Goal: Information Seeking & Learning: Learn about a topic

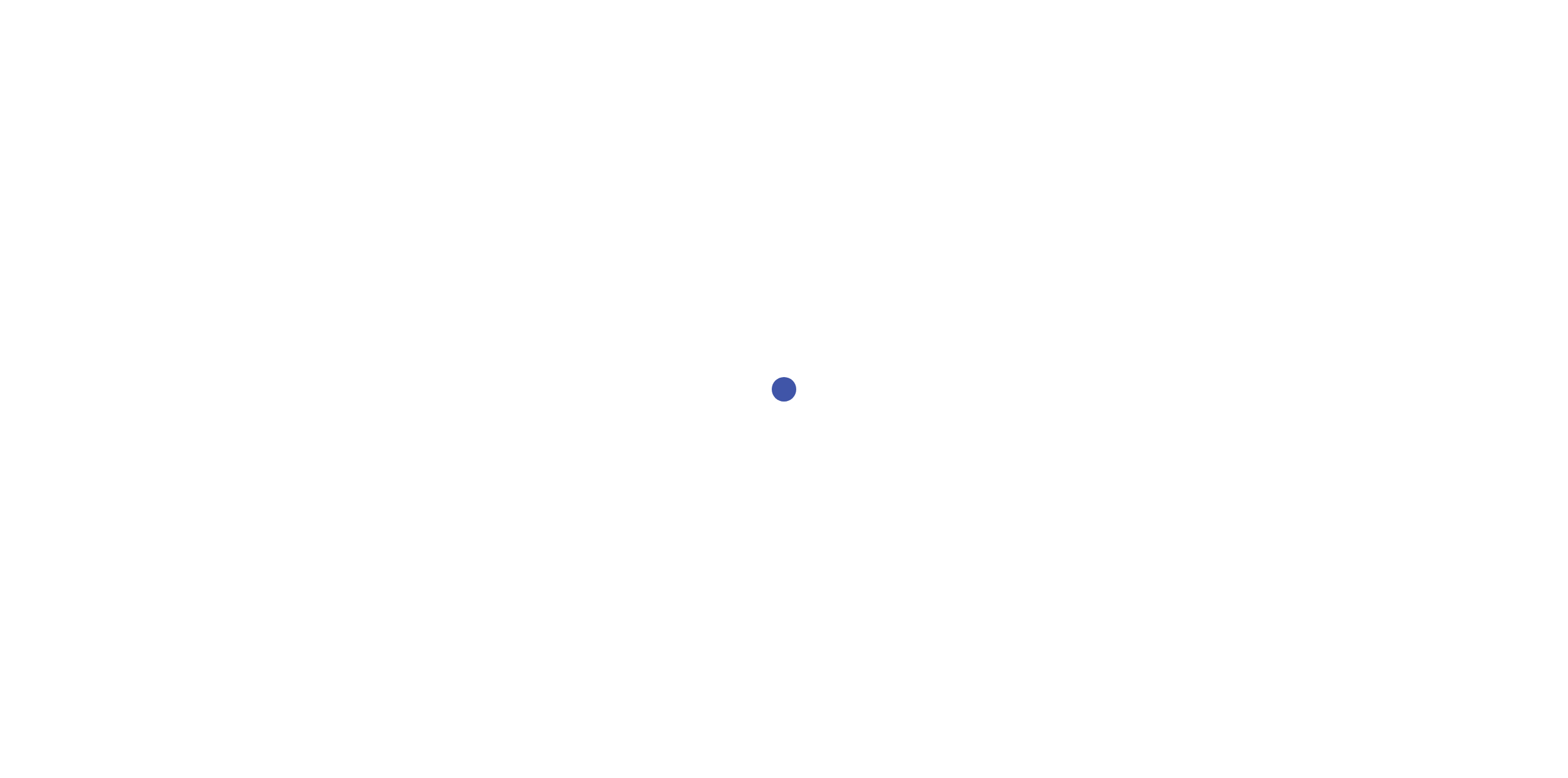
select select "2bed604d-1099-4043-b1bc-2365e8740244"
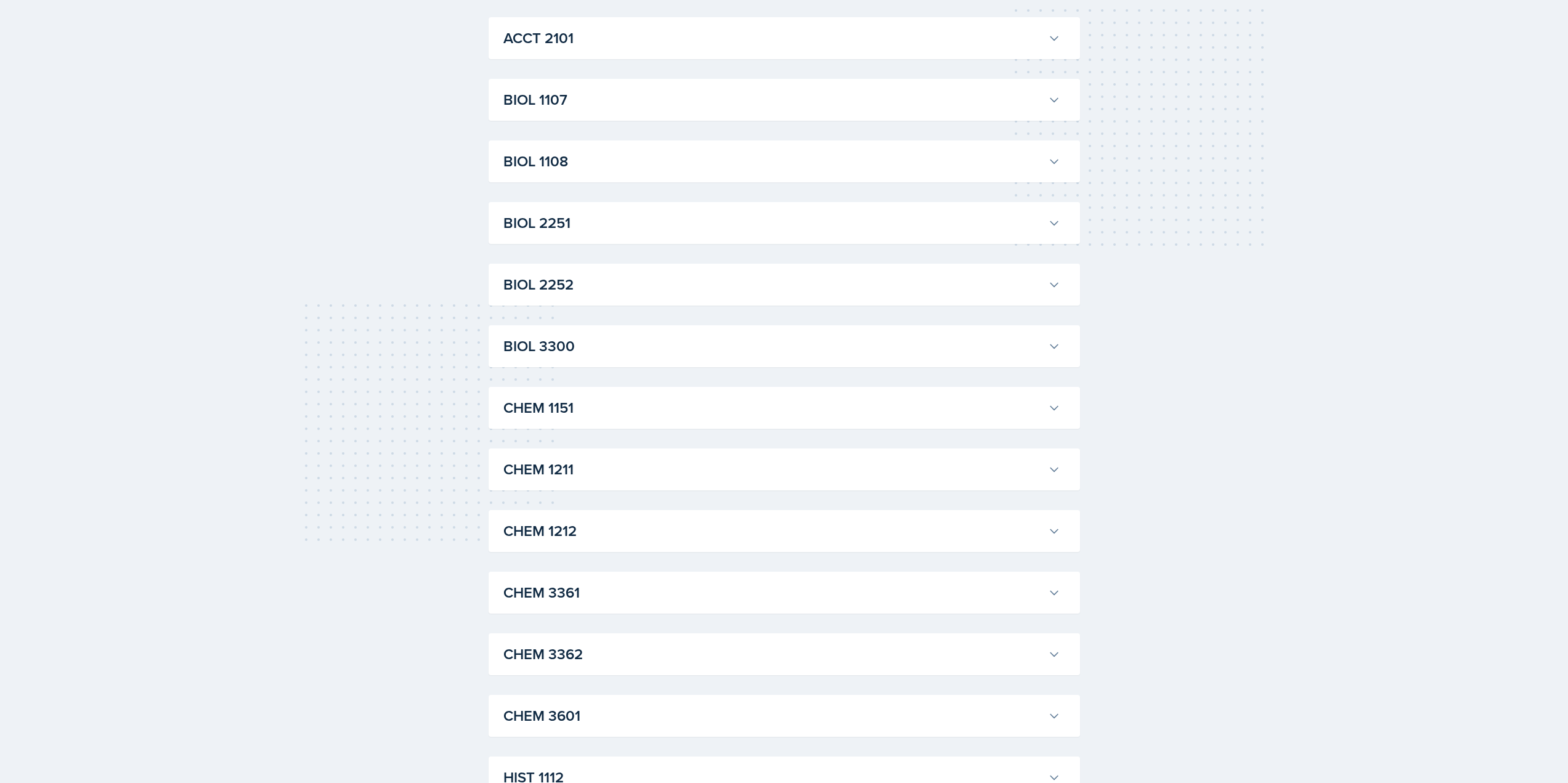
scroll to position [61, 0]
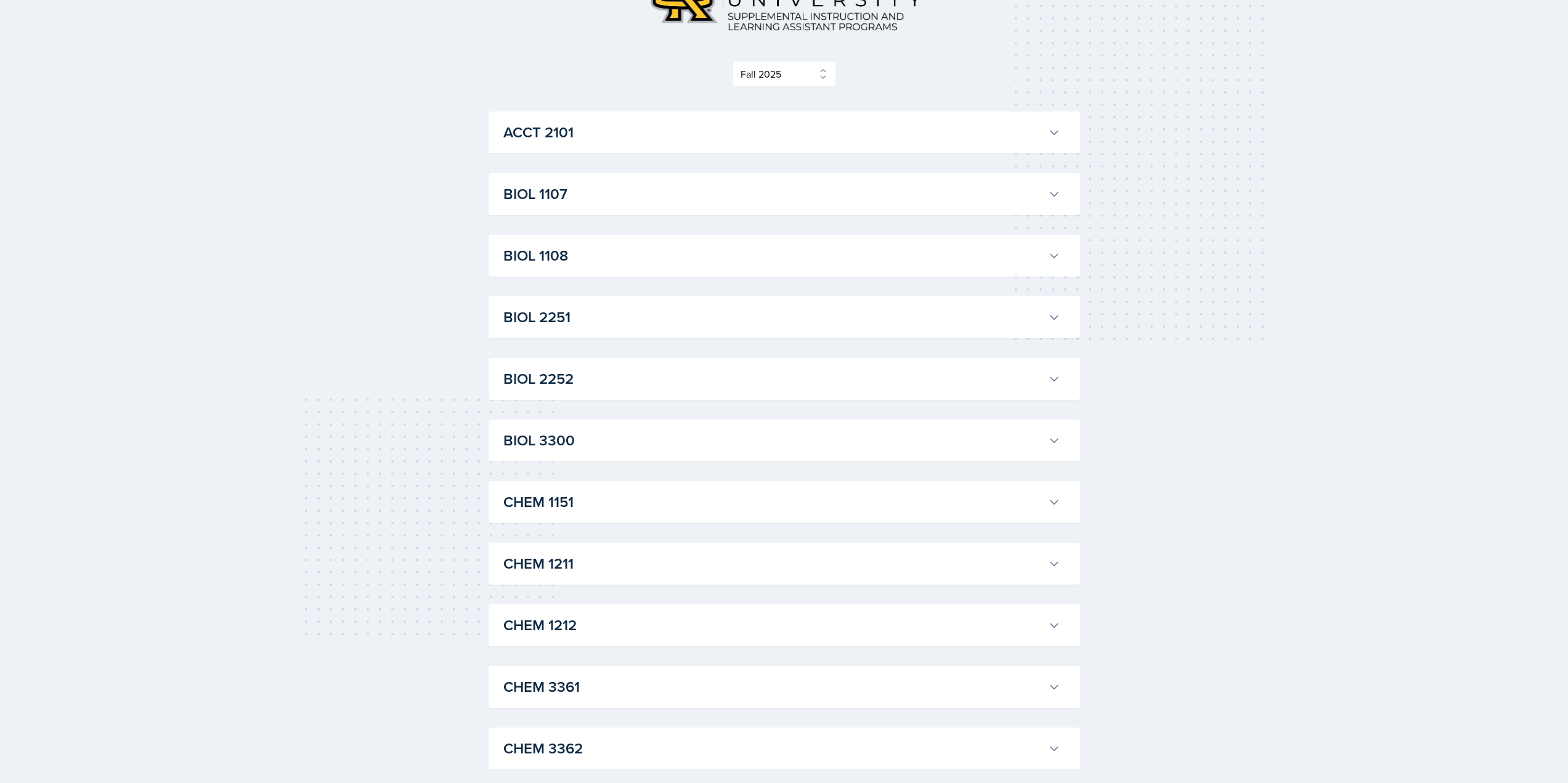
click at [588, 200] on h3 "BIOL 1107" at bounding box center [774, 194] width 540 height 22
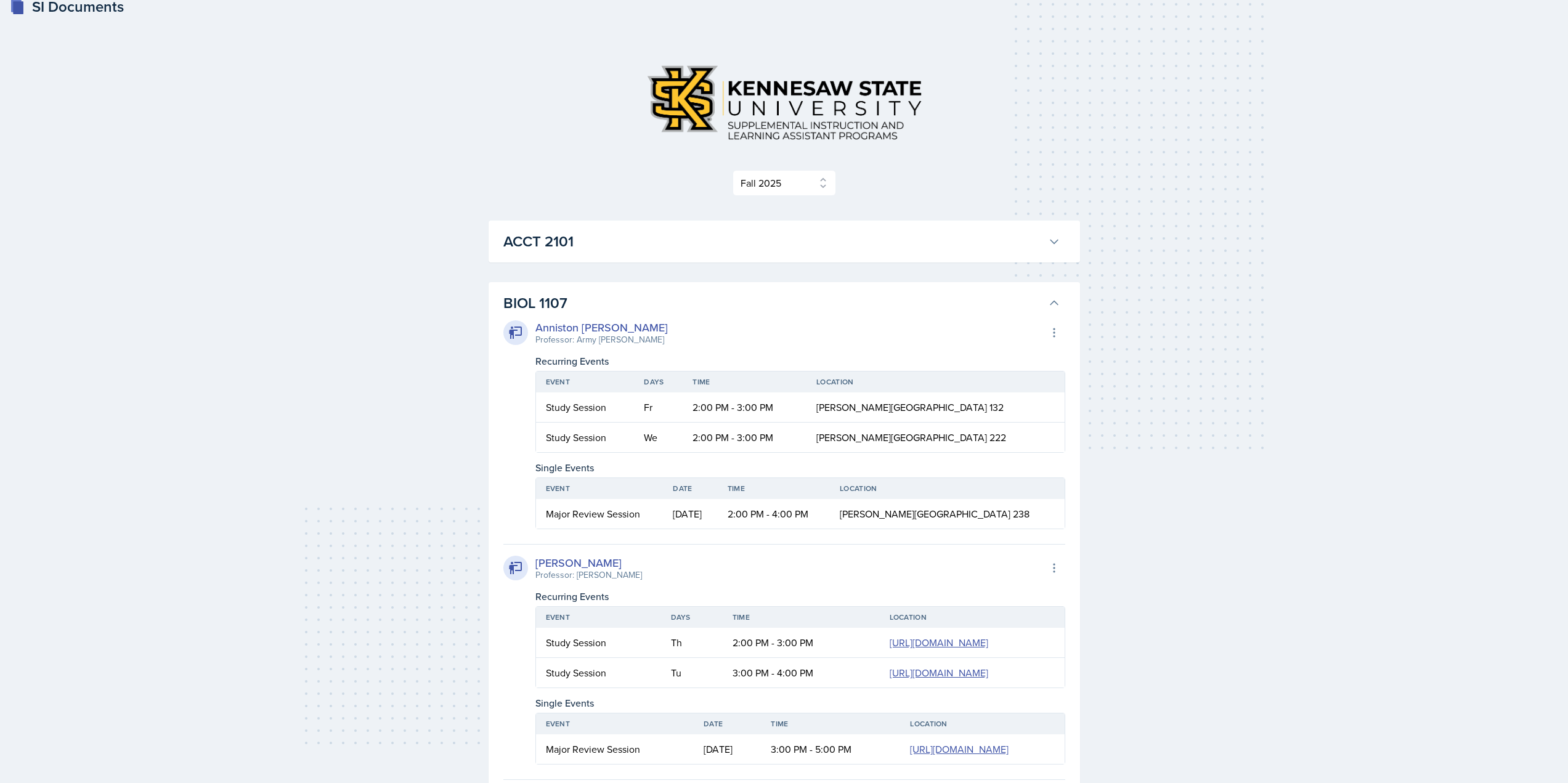
scroll to position [0, 0]
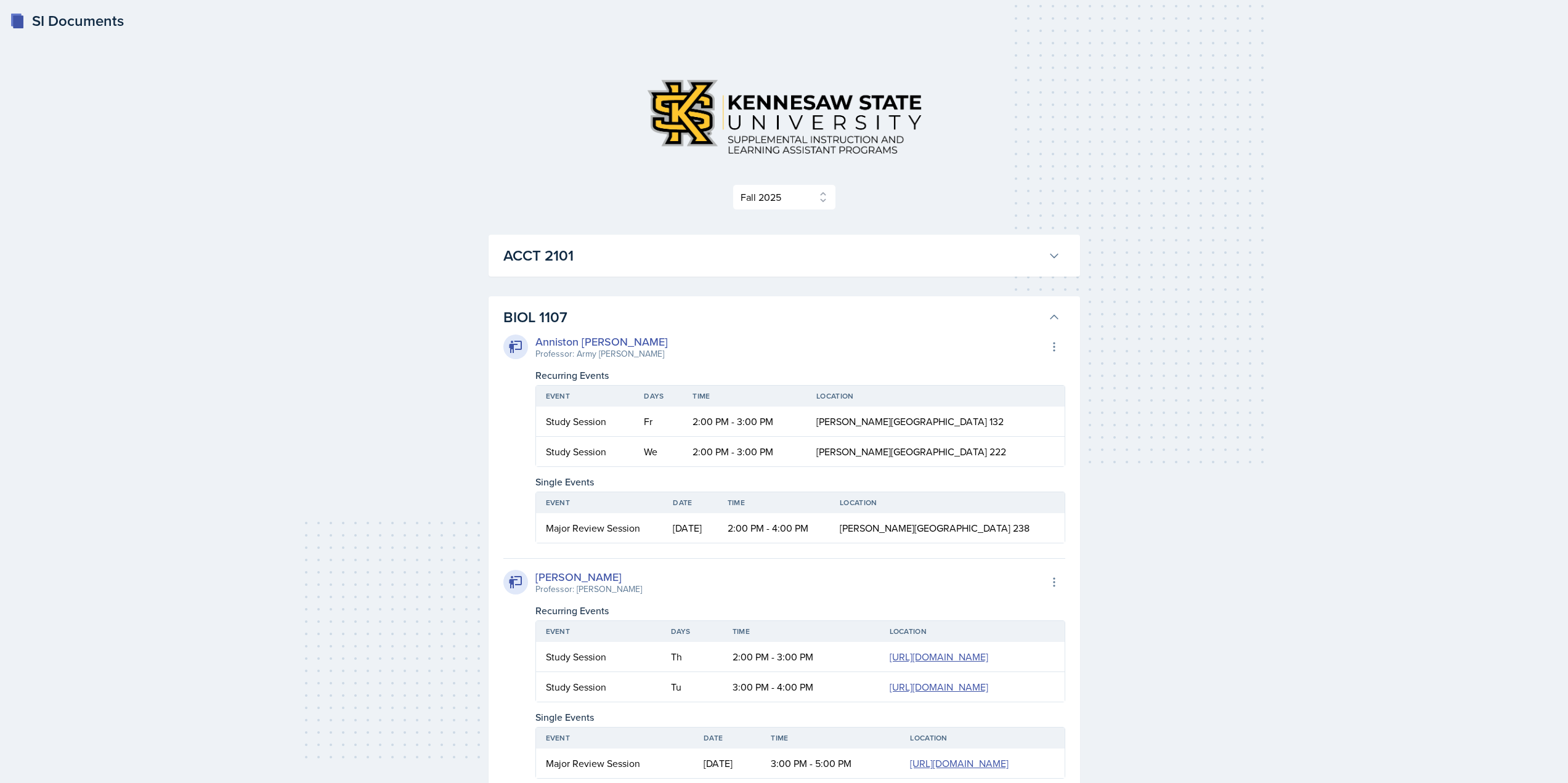
click at [1060, 311] on button "BIOL 1107" at bounding box center [781, 317] width 562 height 27
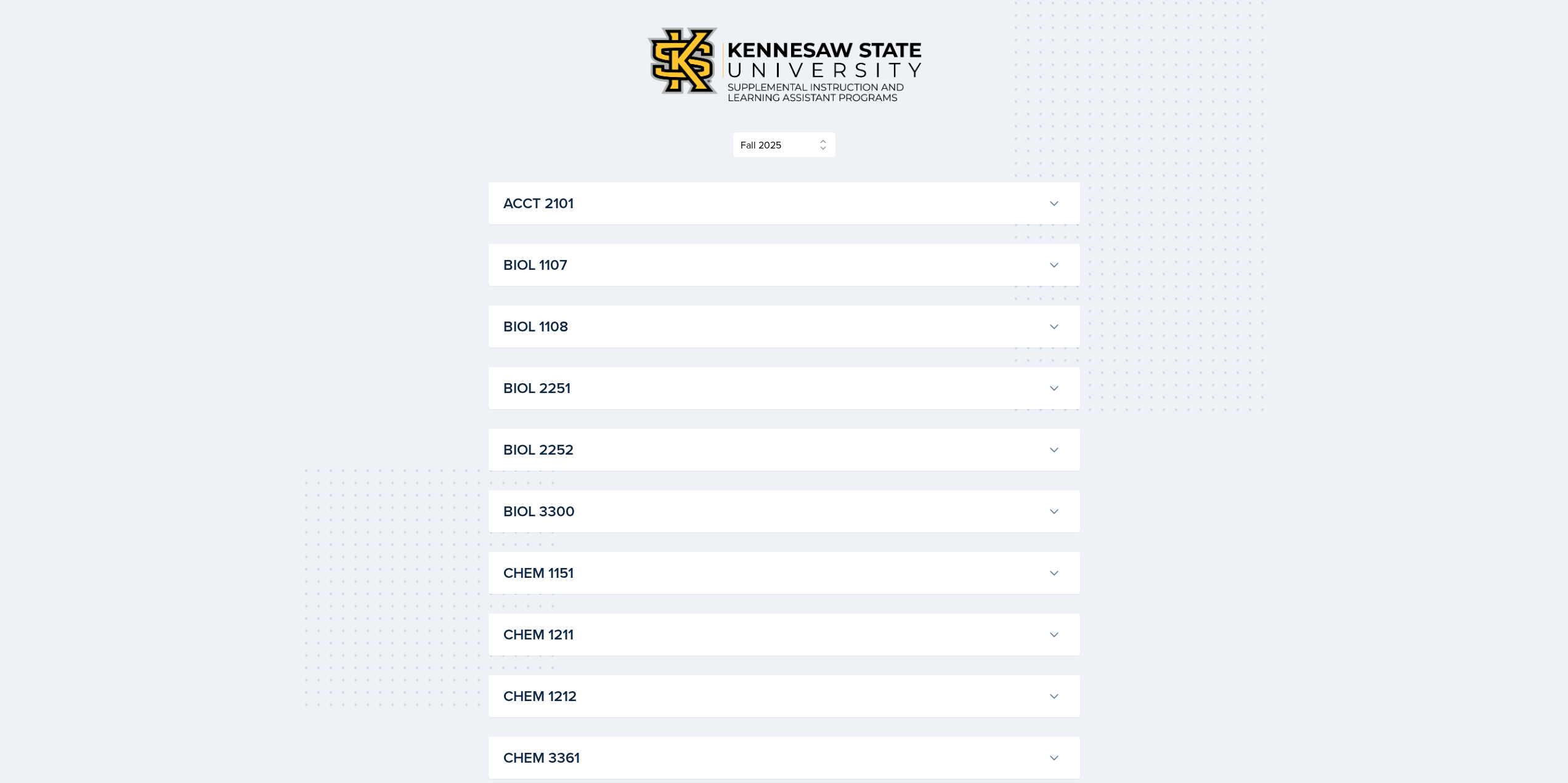
scroll to position [123, 0]
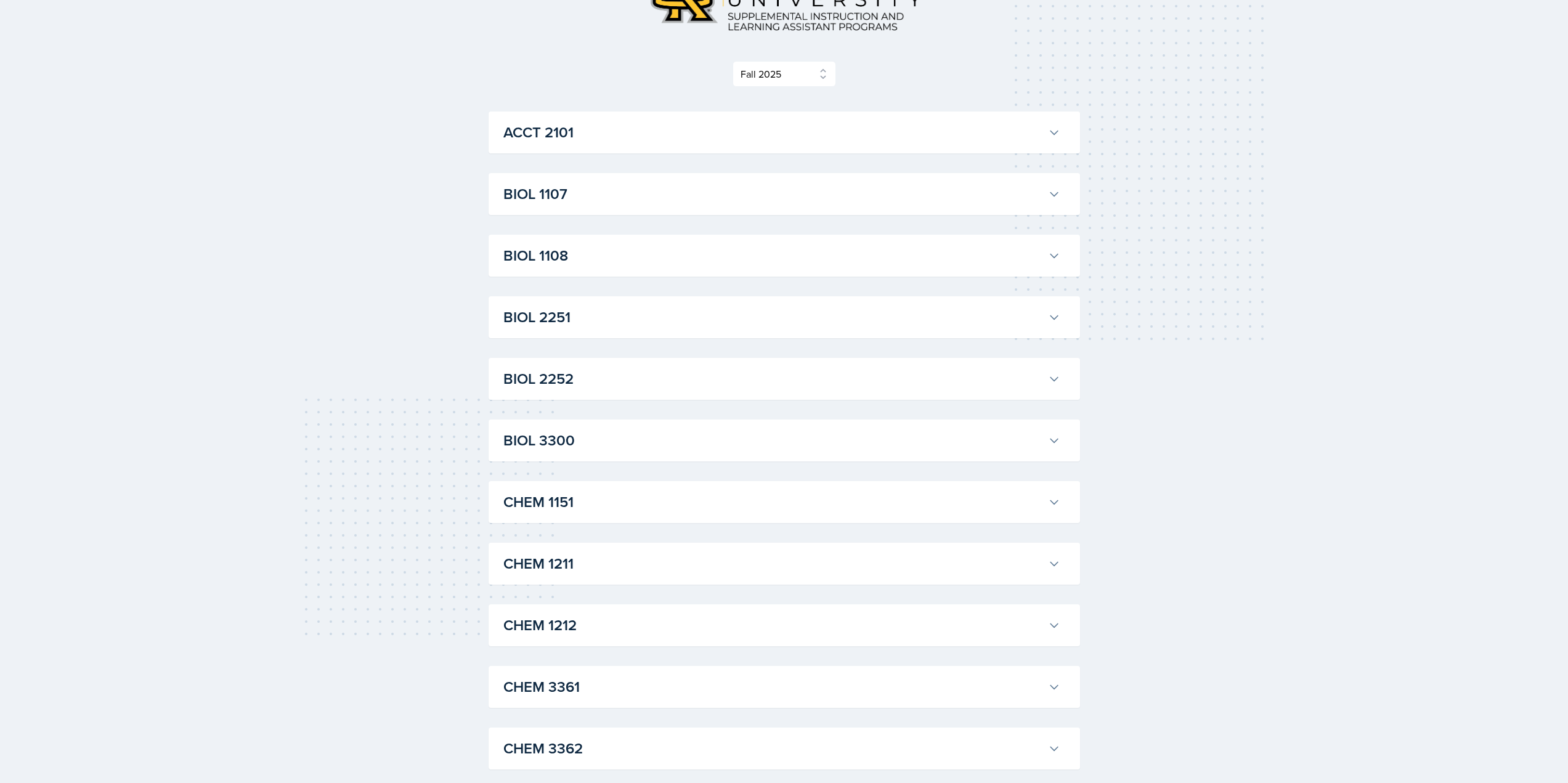
click at [1064, 194] on div "BIOL 1107 Anniston [PERSON_NAME] Professor: Army [PERSON_NAME] Export to Google…" at bounding box center [785, 194] width 592 height 42
click at [1057, 200] on icon at bounding box center [1054, 194] width 12 height 12
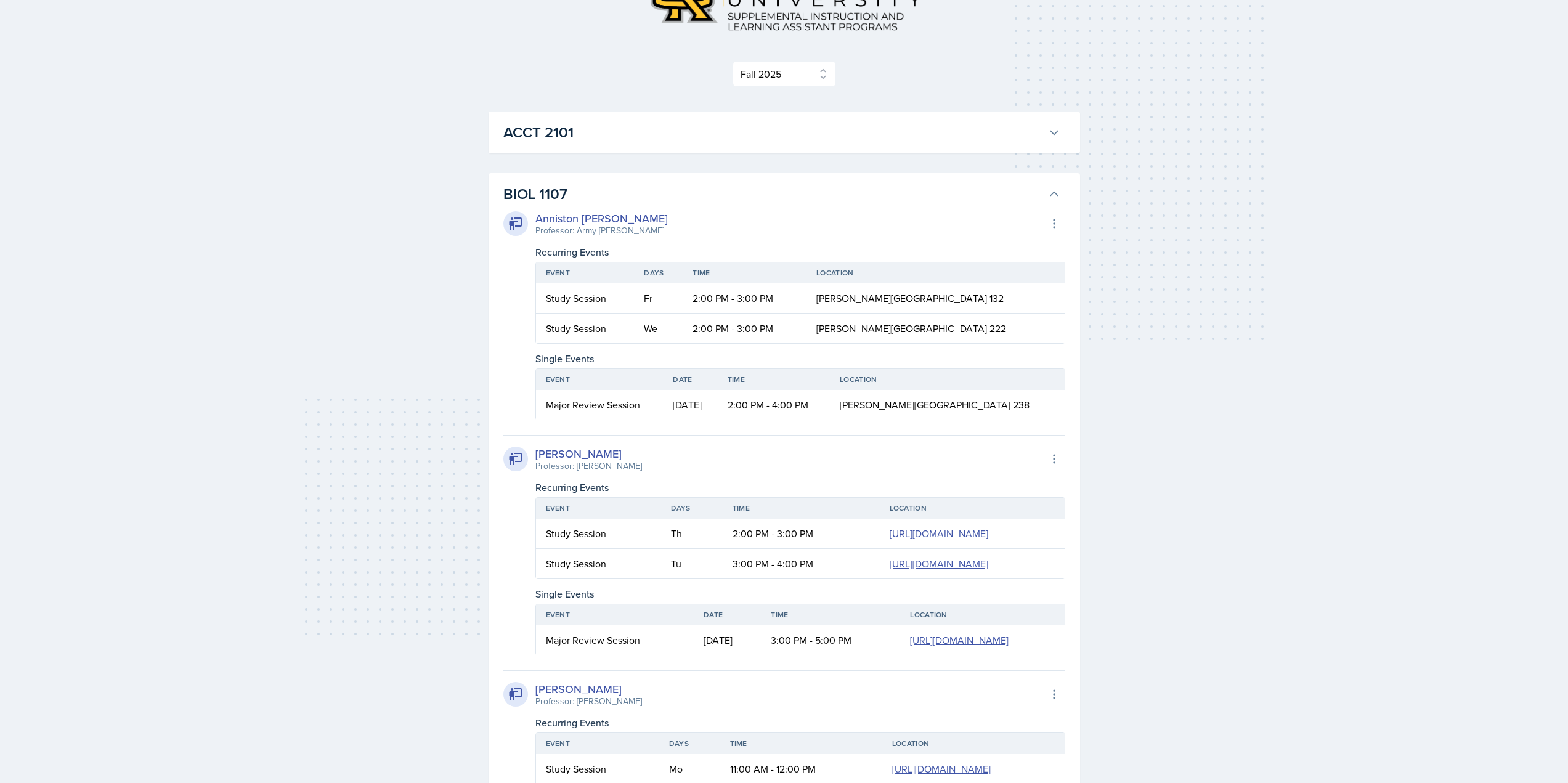
click at [1052, 189] on icon at bounding box center [1054, 194] width 12 height 12
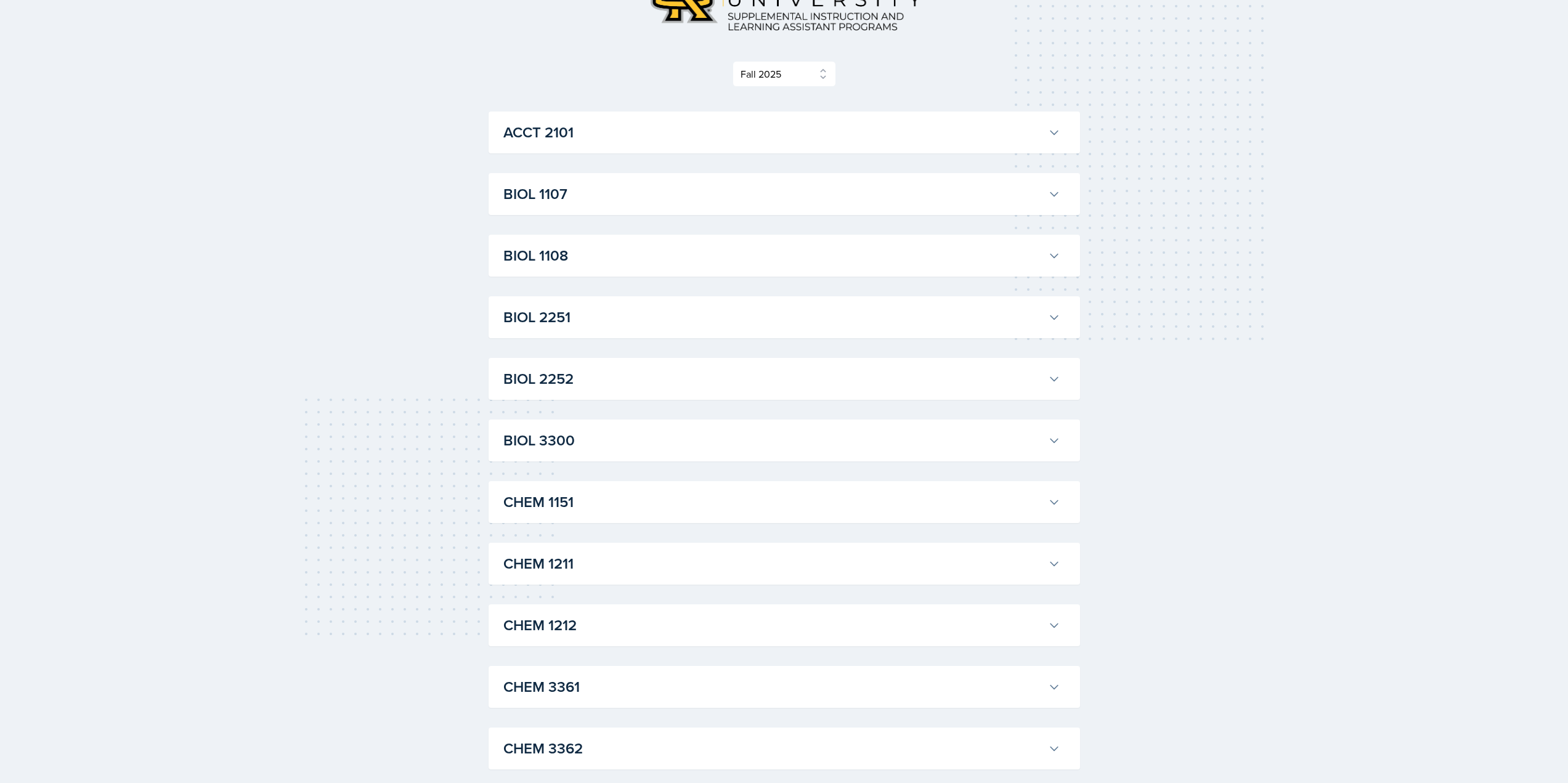
scroll to position [0, 0]
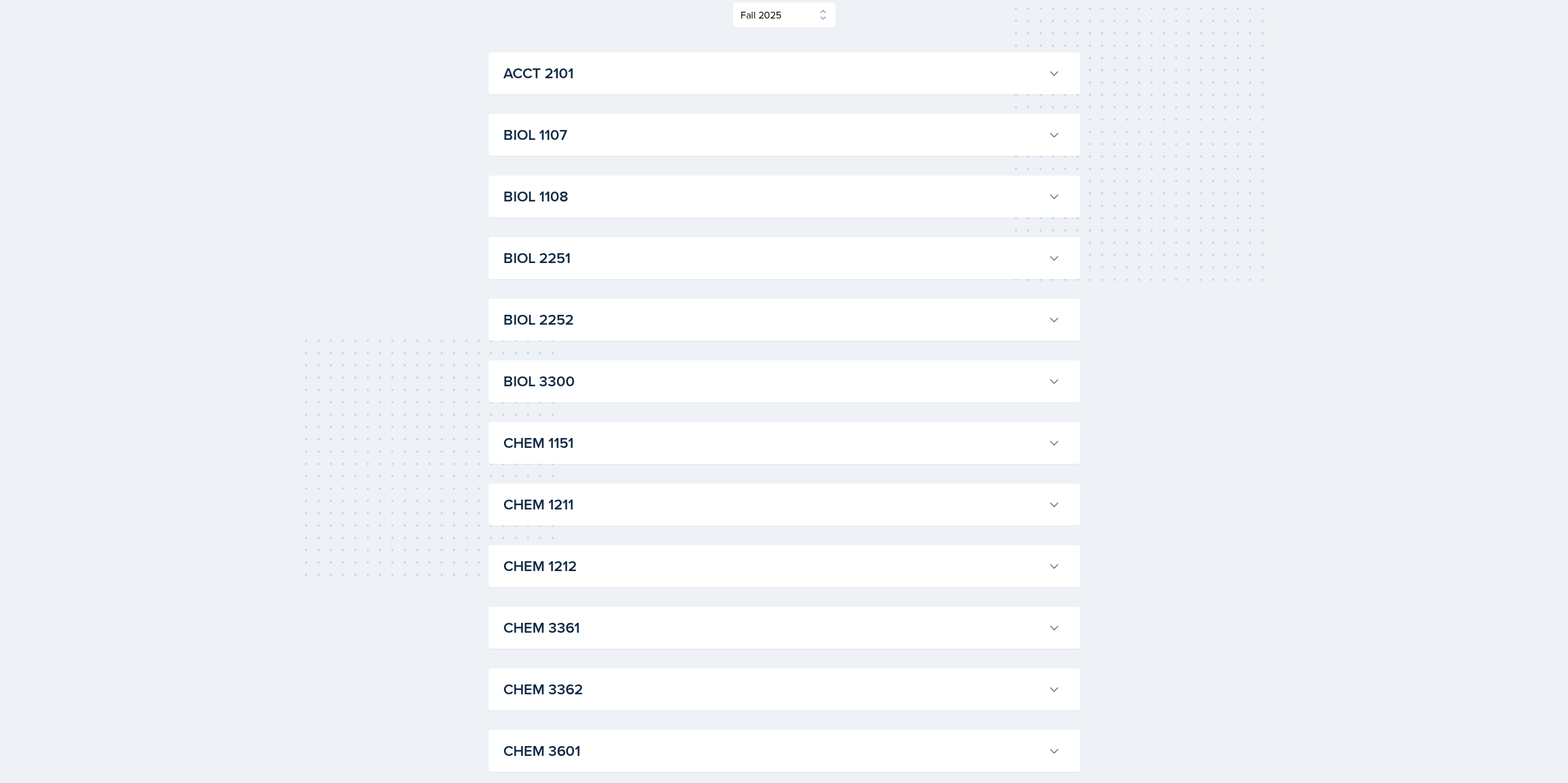
scroll to position [185, 0]
click at [1058, 133] on icon at bounding box center [1054, 132] width 12 height 12
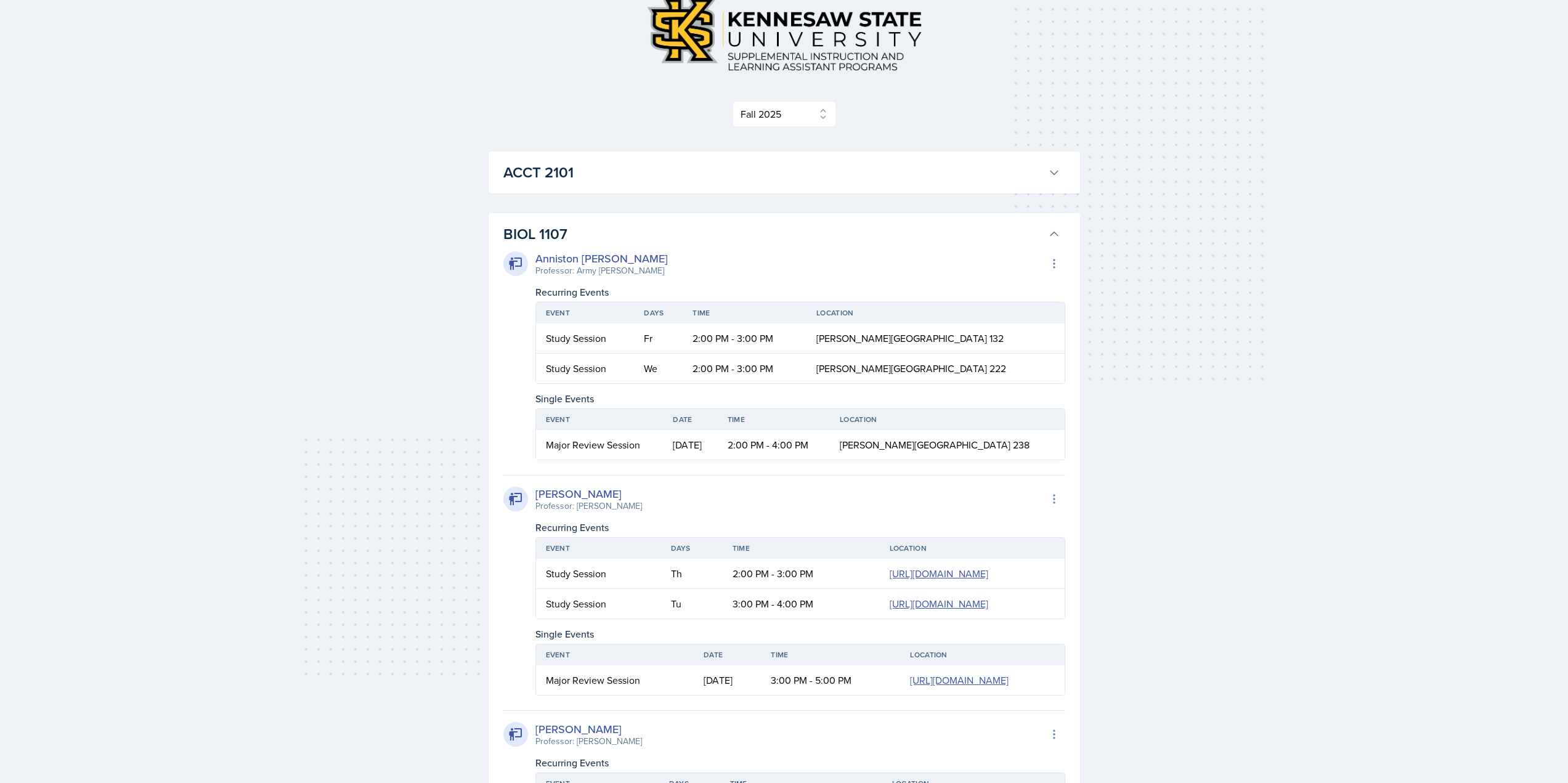
scroll to position [61, 0]
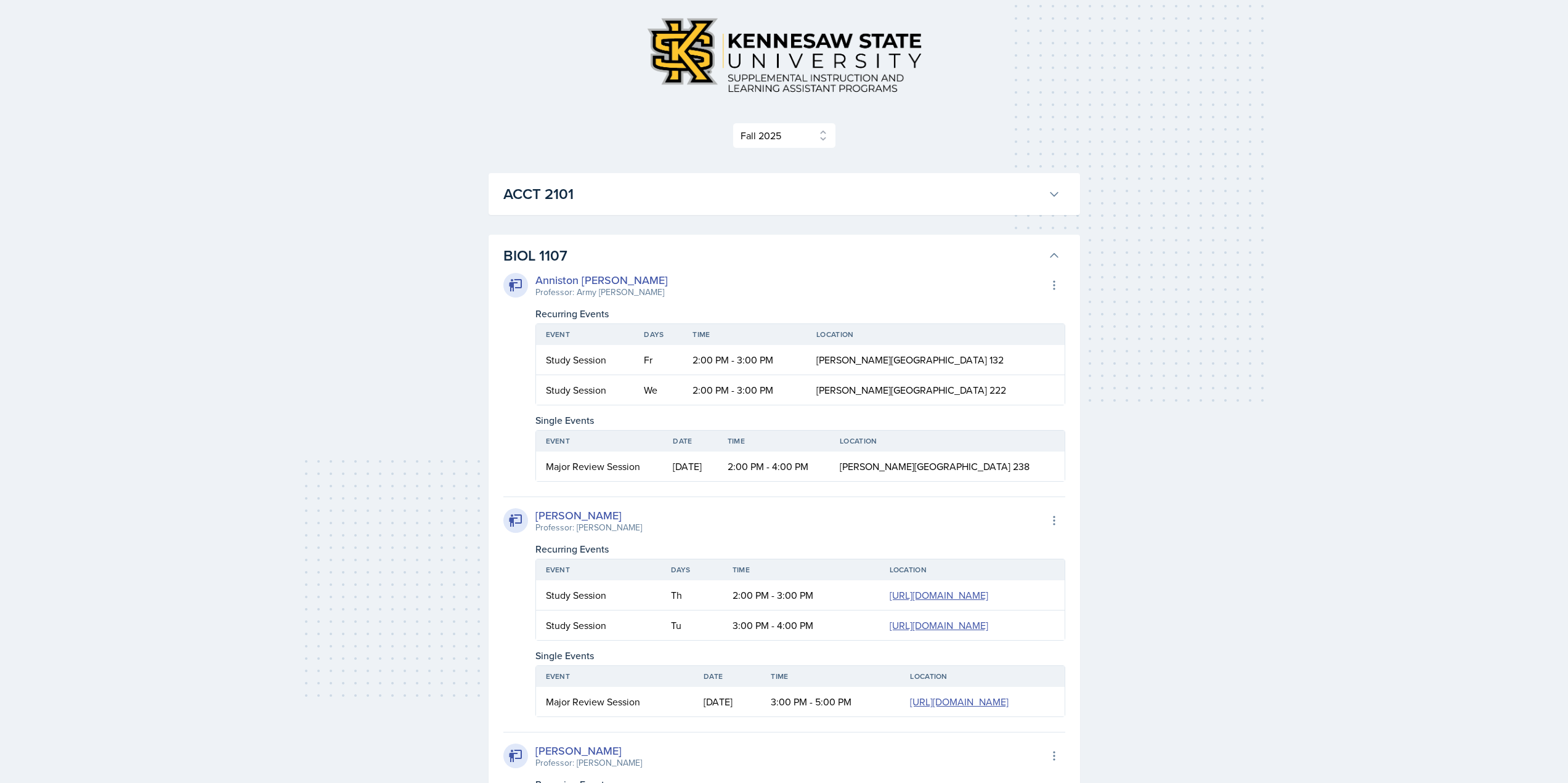
click at [1053, 251] on icon at bounding box center [1054, 255] width 12 height 12
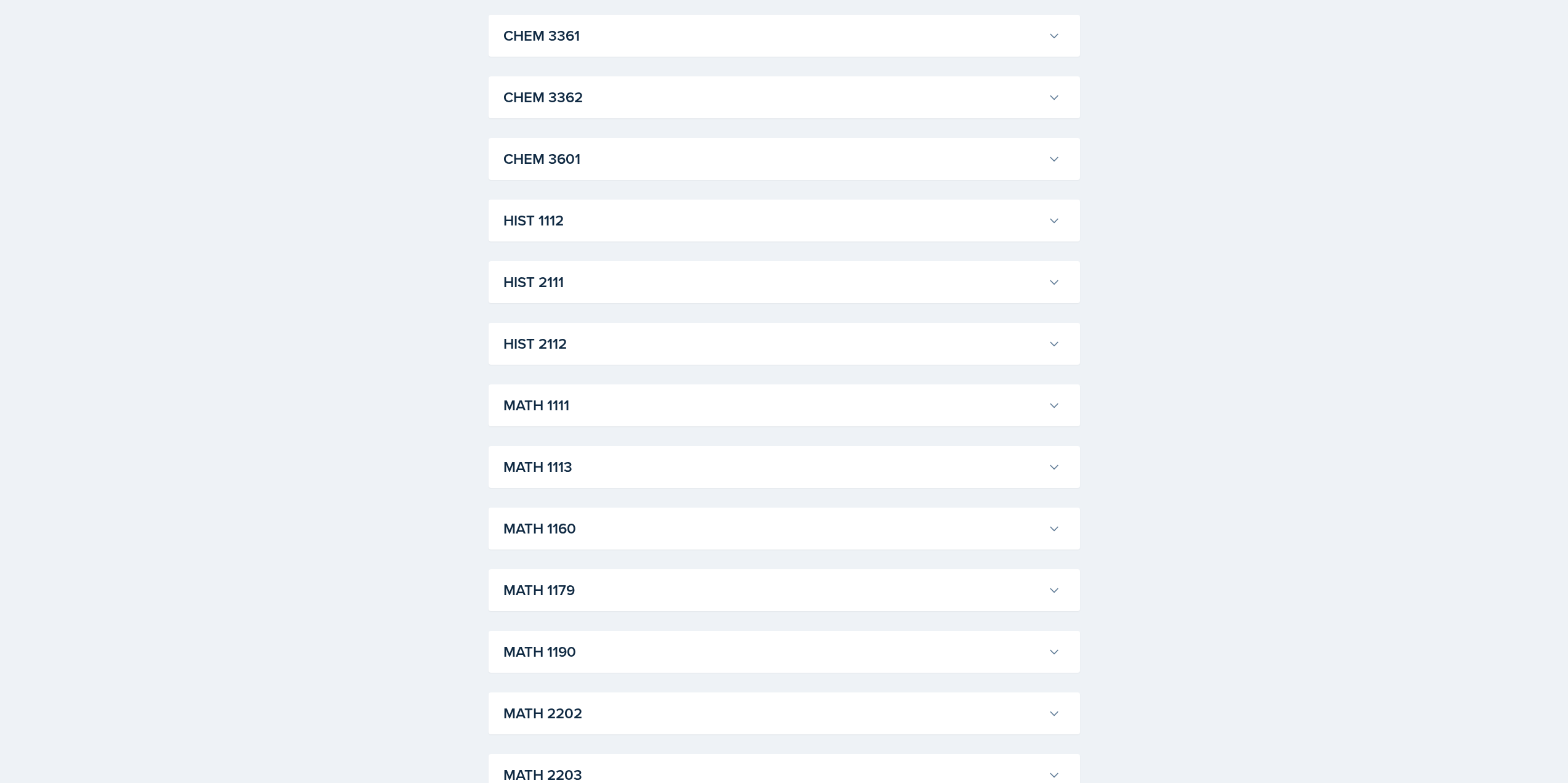
scroll to position [801, 0]
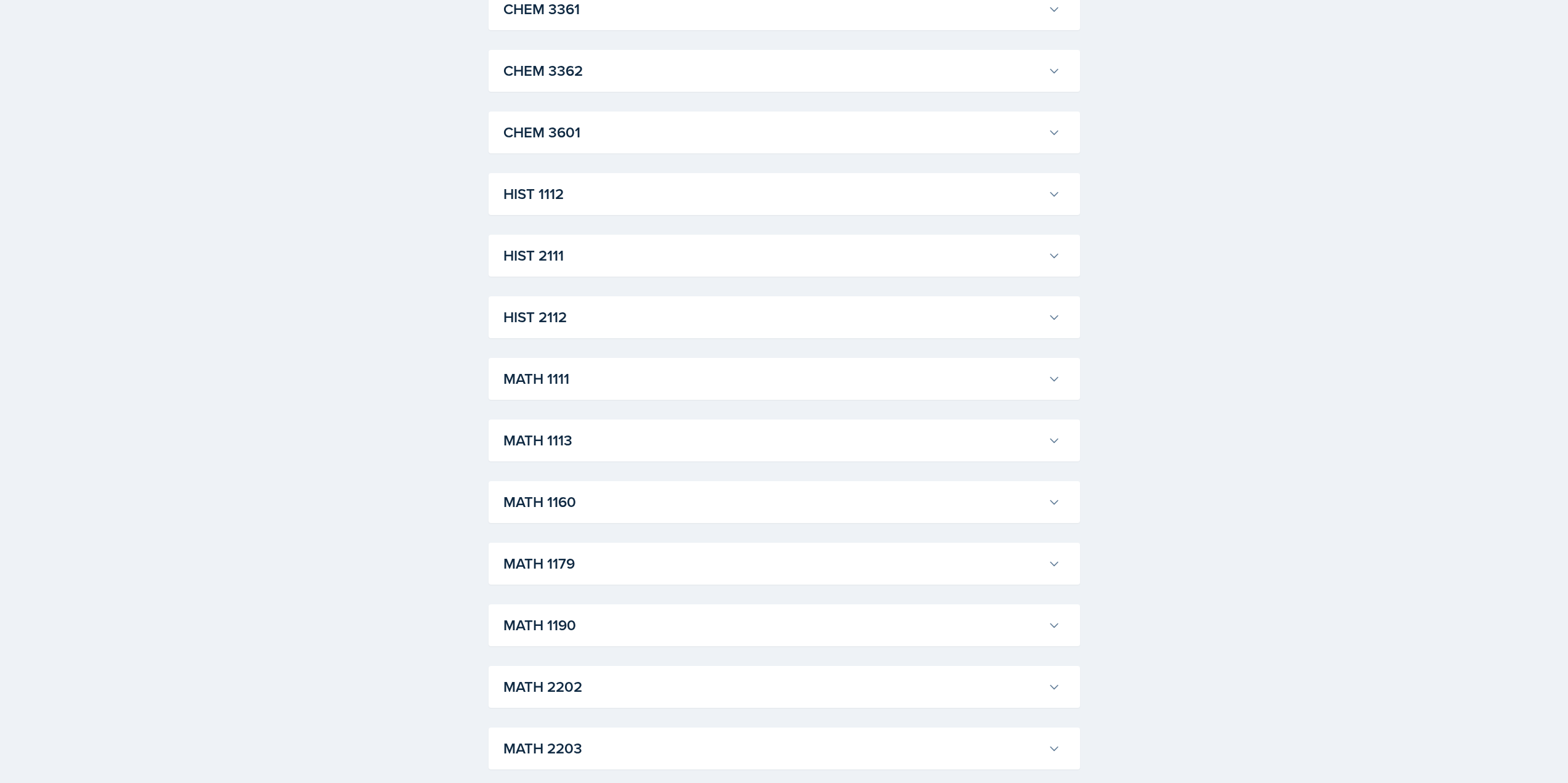
click at [605, 390] on h3 "MATH 1111" at bounding box center [774, 379] width 540 height 22
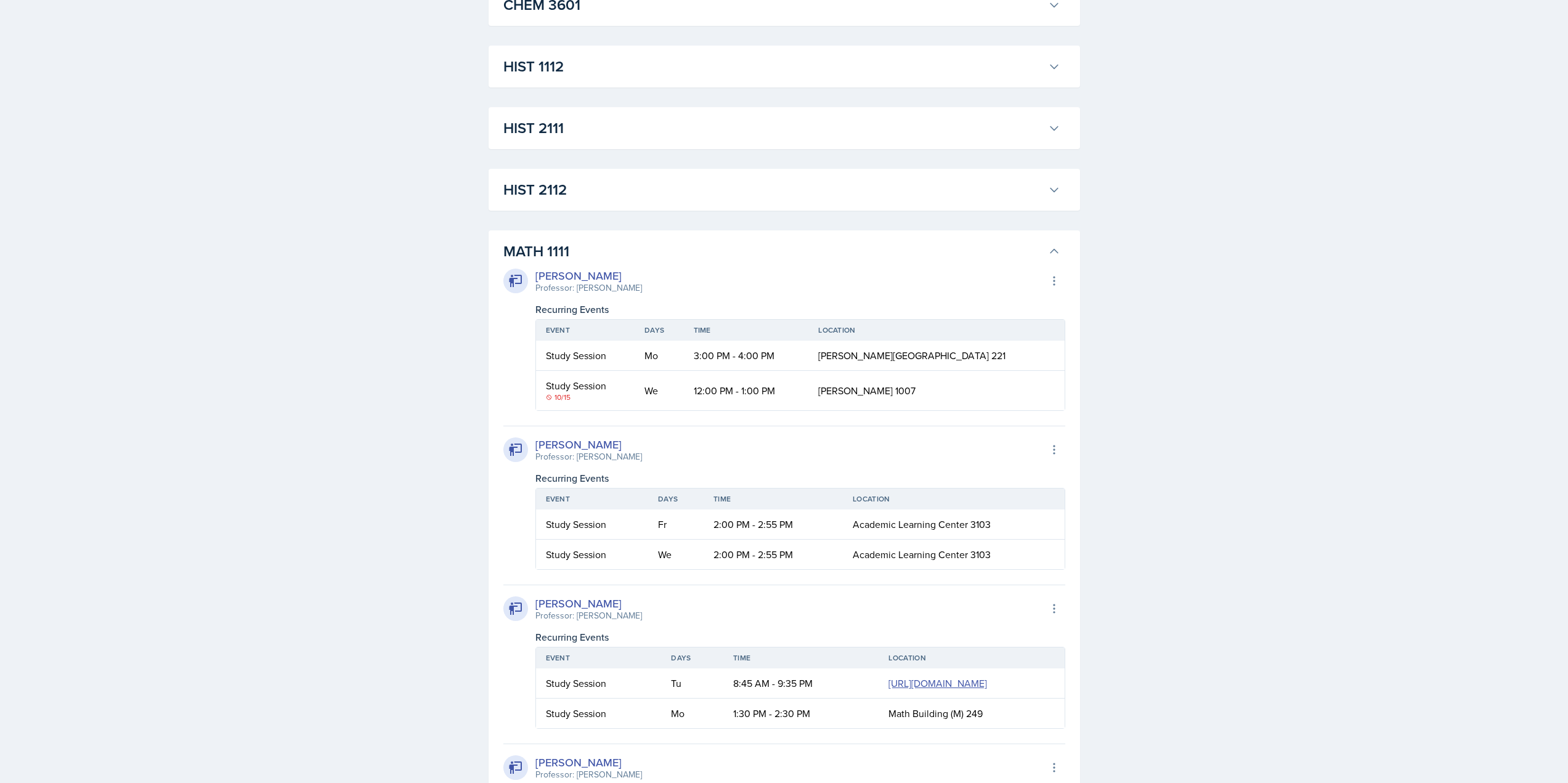
scroll to position [924, 0]
click at [1056, 257] on icon at bounding box center [1054, 255] width 12 height 12
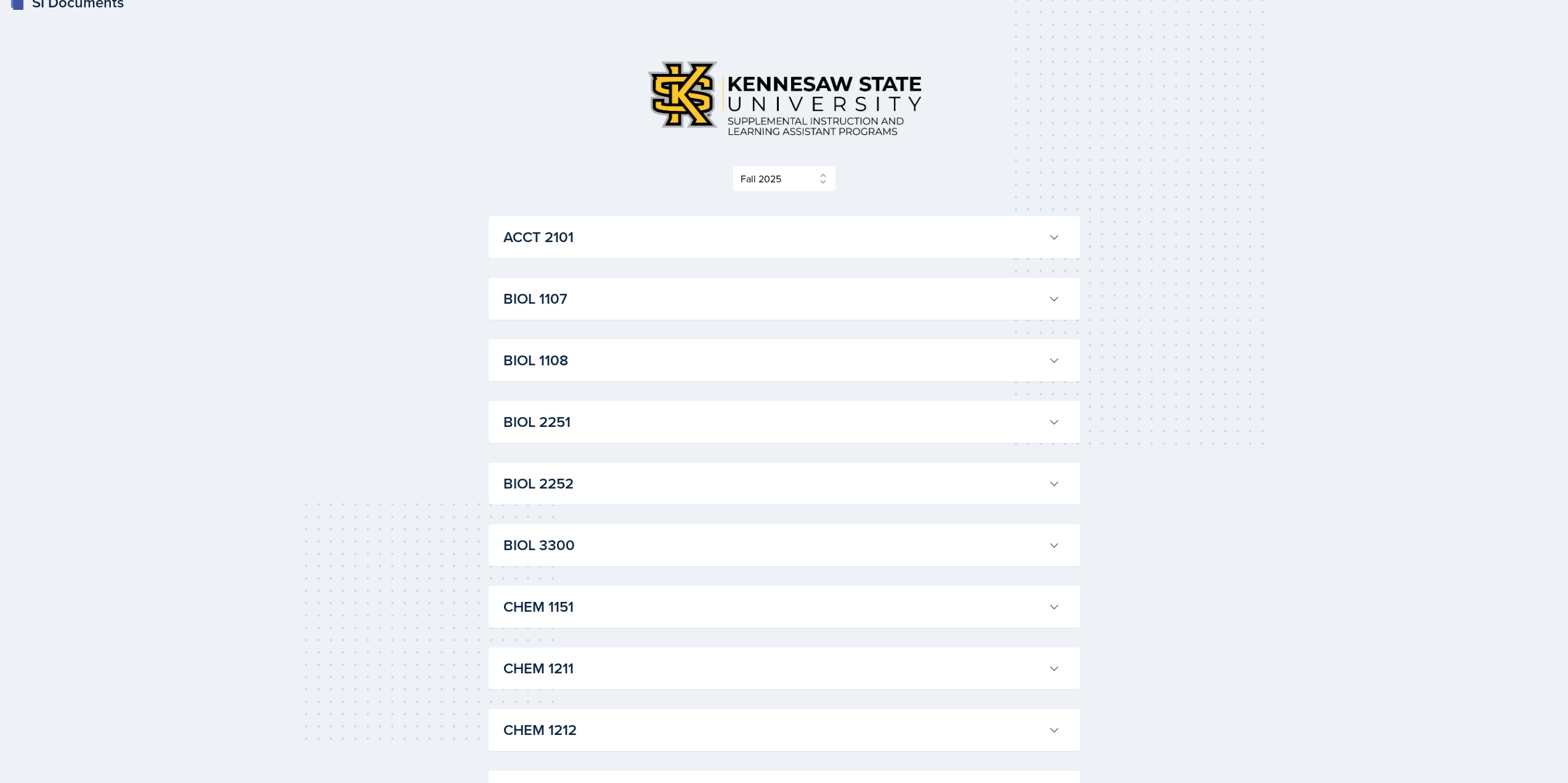
scroll to position [0, 0]
